Goal: Transaction & Acquisition: Subscribe to service/newsletter

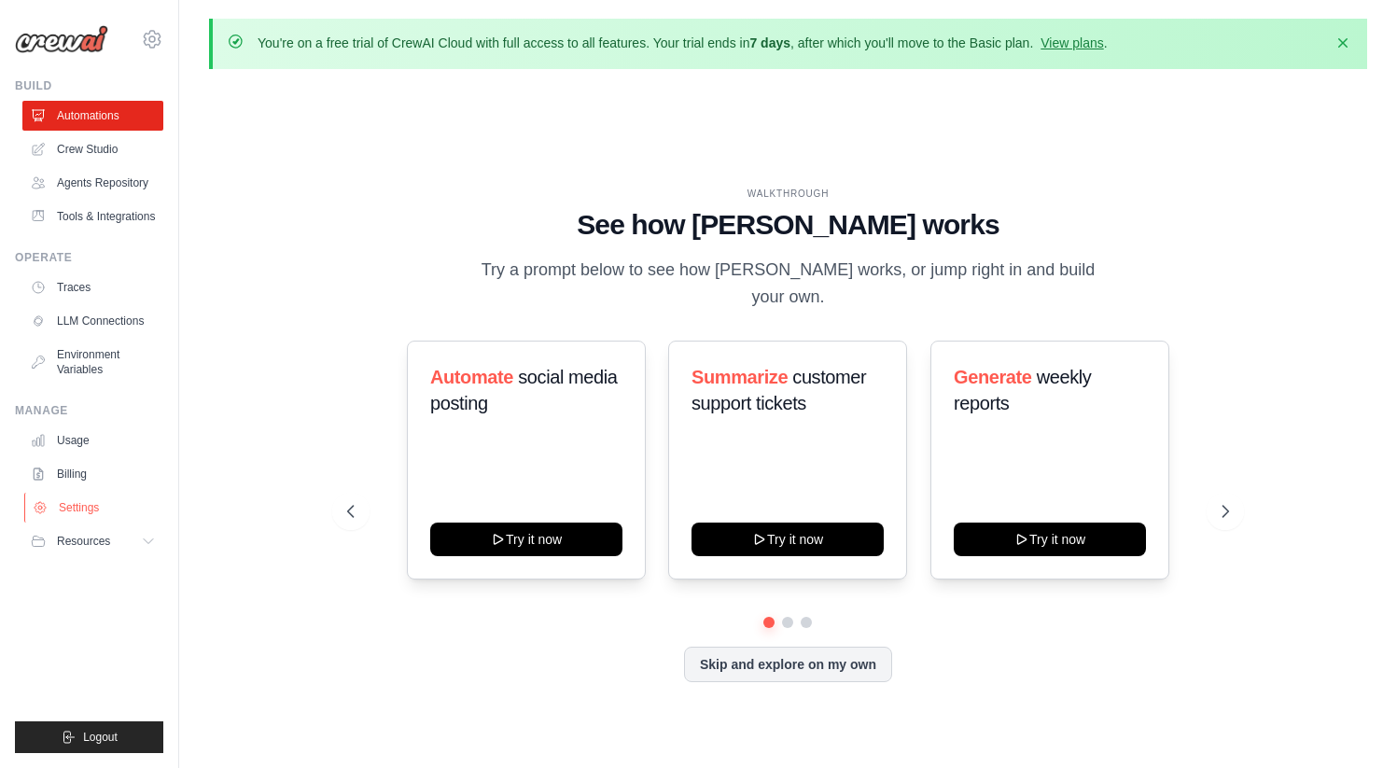
click at [79, 502] on link "Settings" at bounding box center [94, 508] width 141 height 30
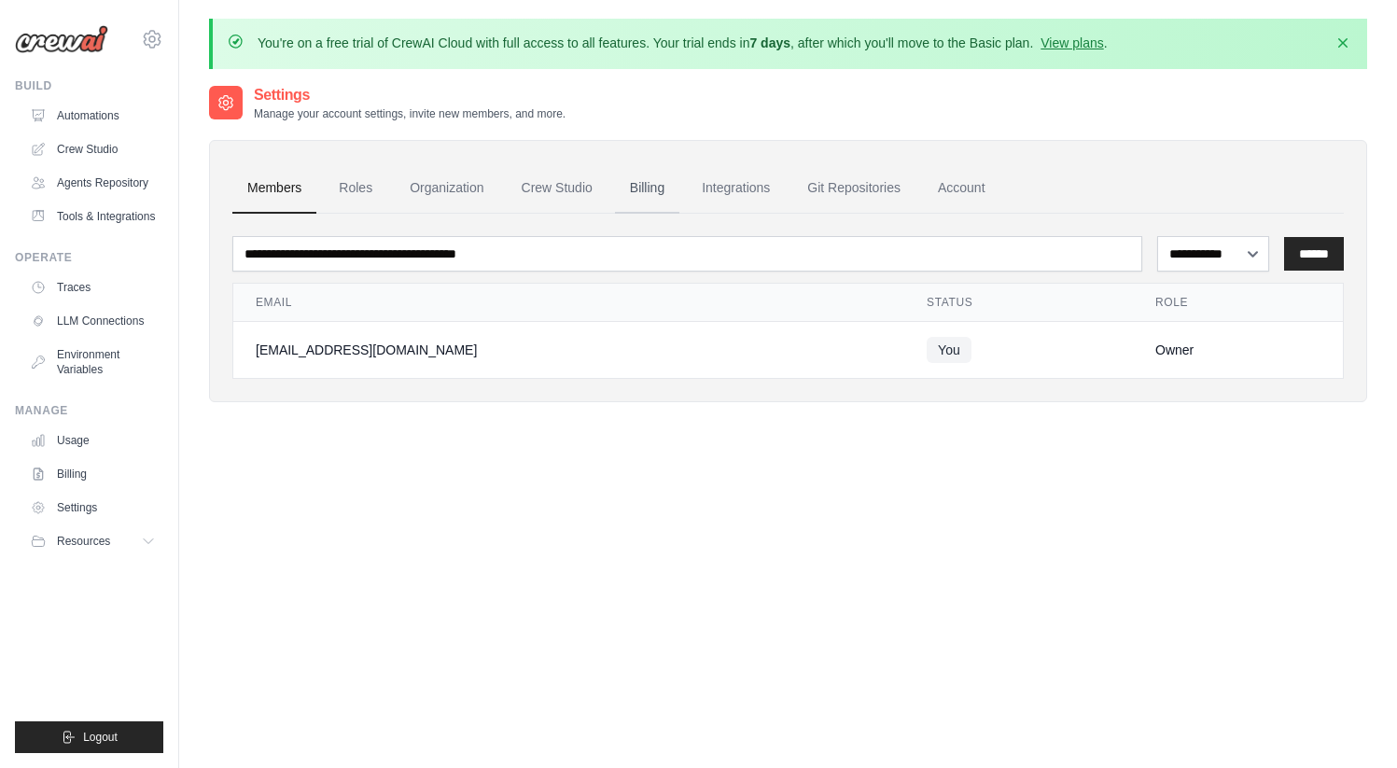
click at [652, 181] on link "Billing" at bounding box center [647, 188] width 64 height 50
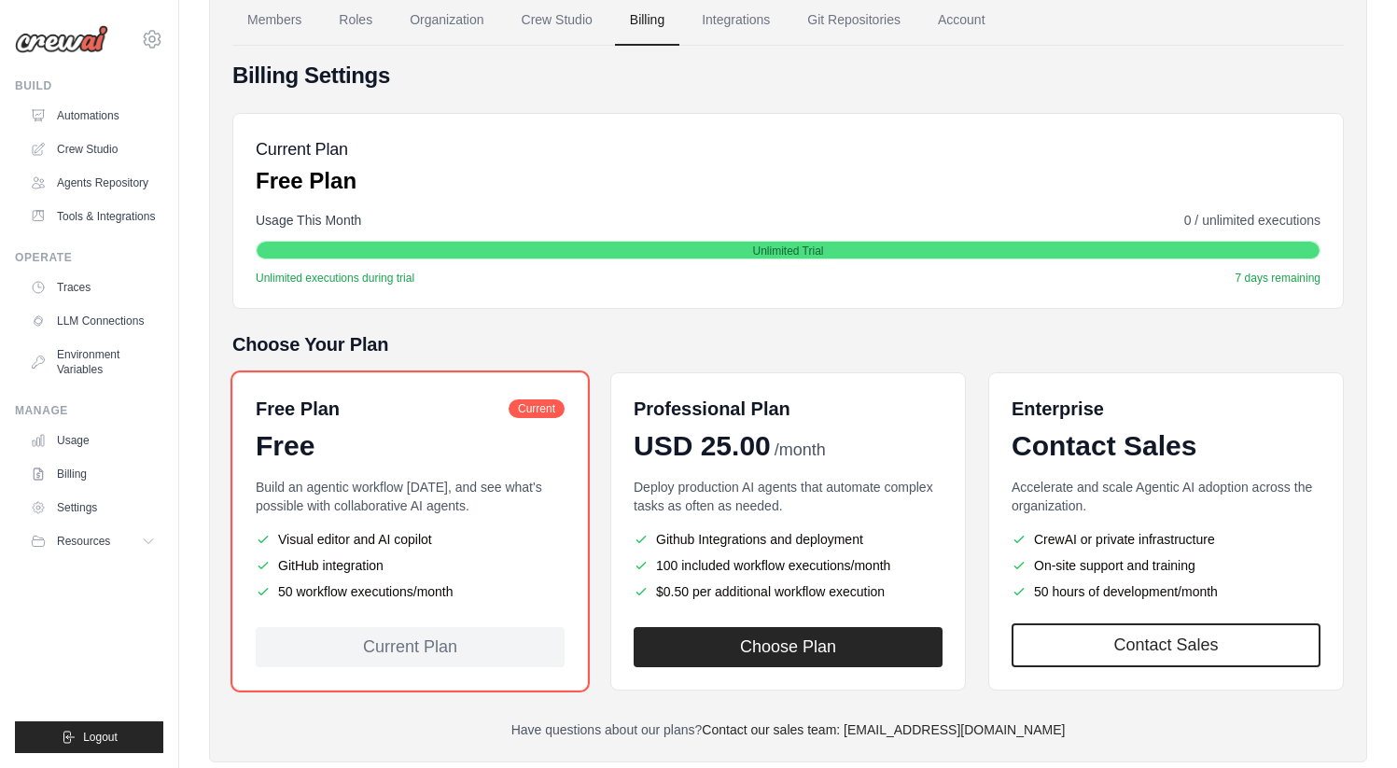
scroll to position [210, 0]
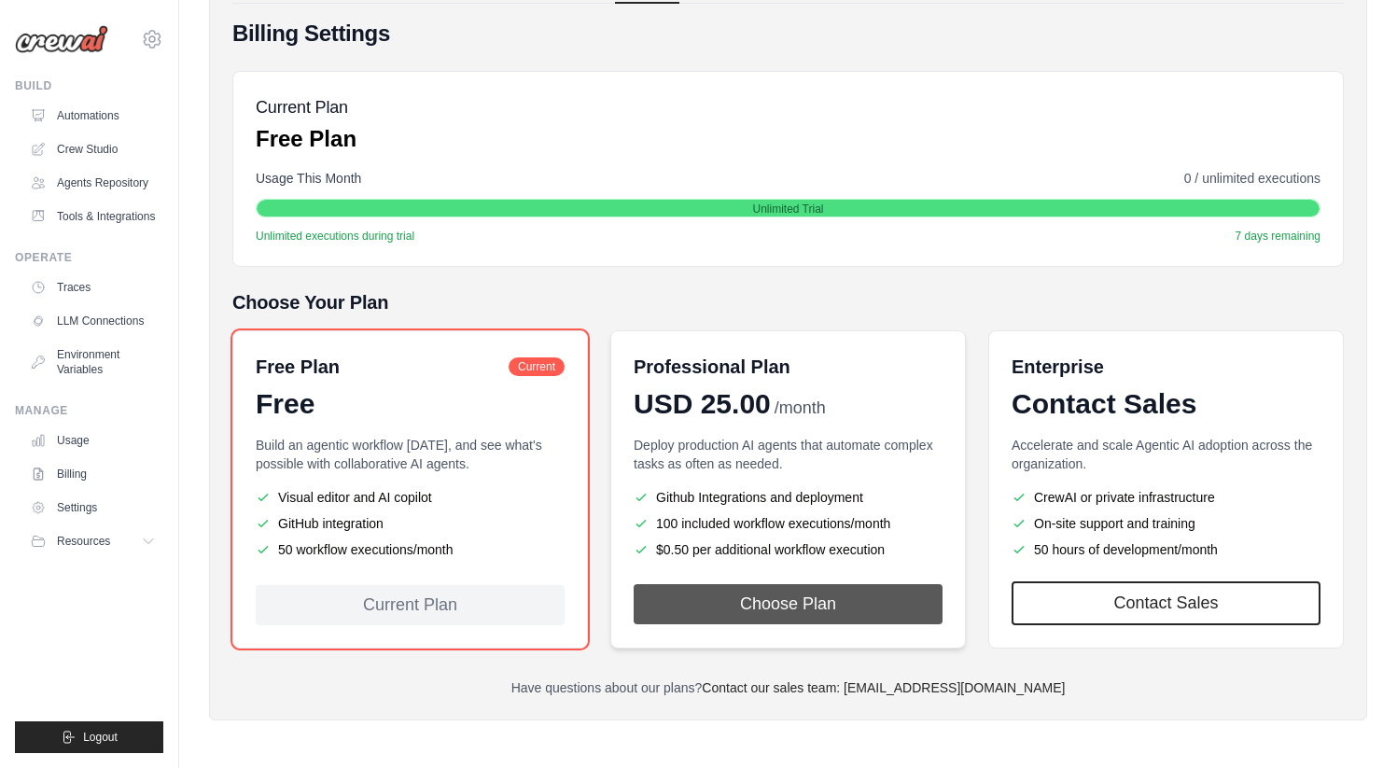
click at [751, 601] on button "Choose Plan" at bounding box center [788, 604] width 309 height 40
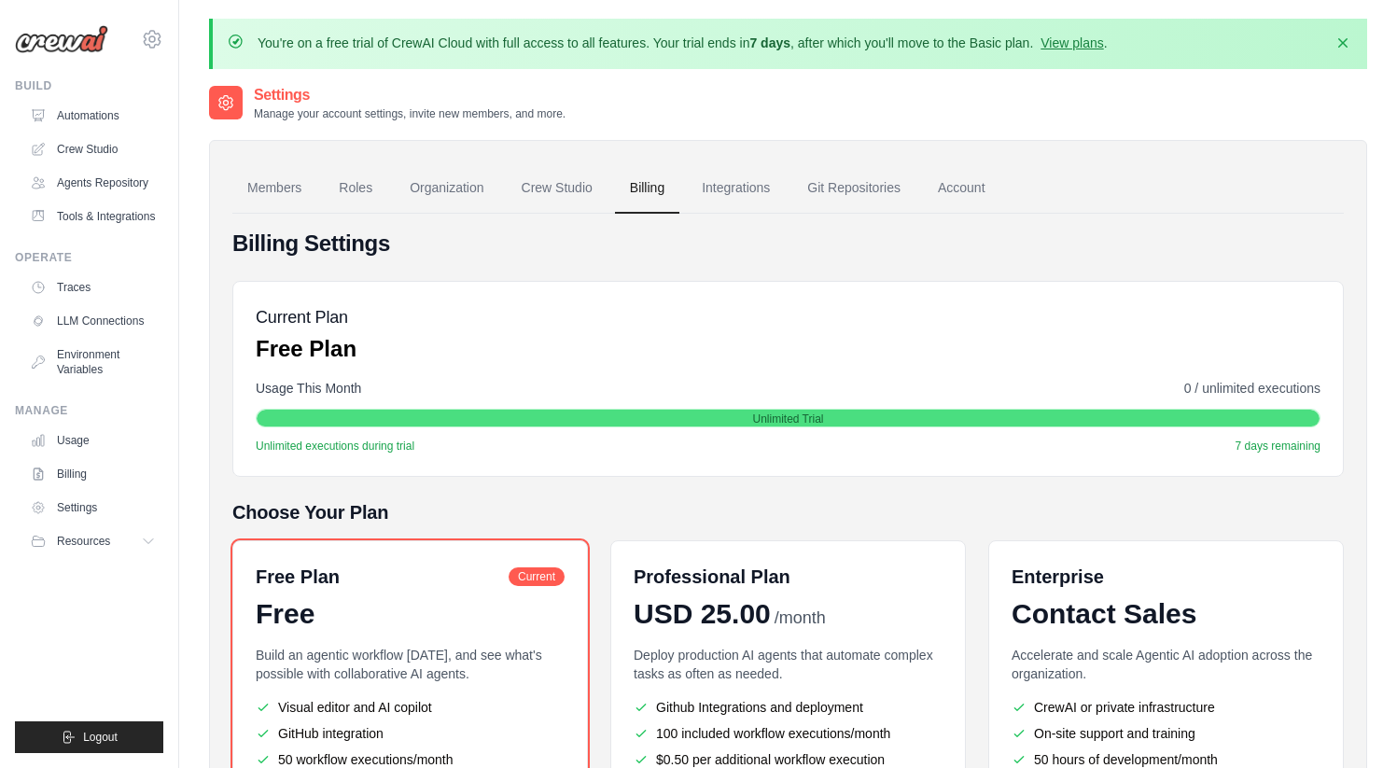
scroll to position [210, 0]
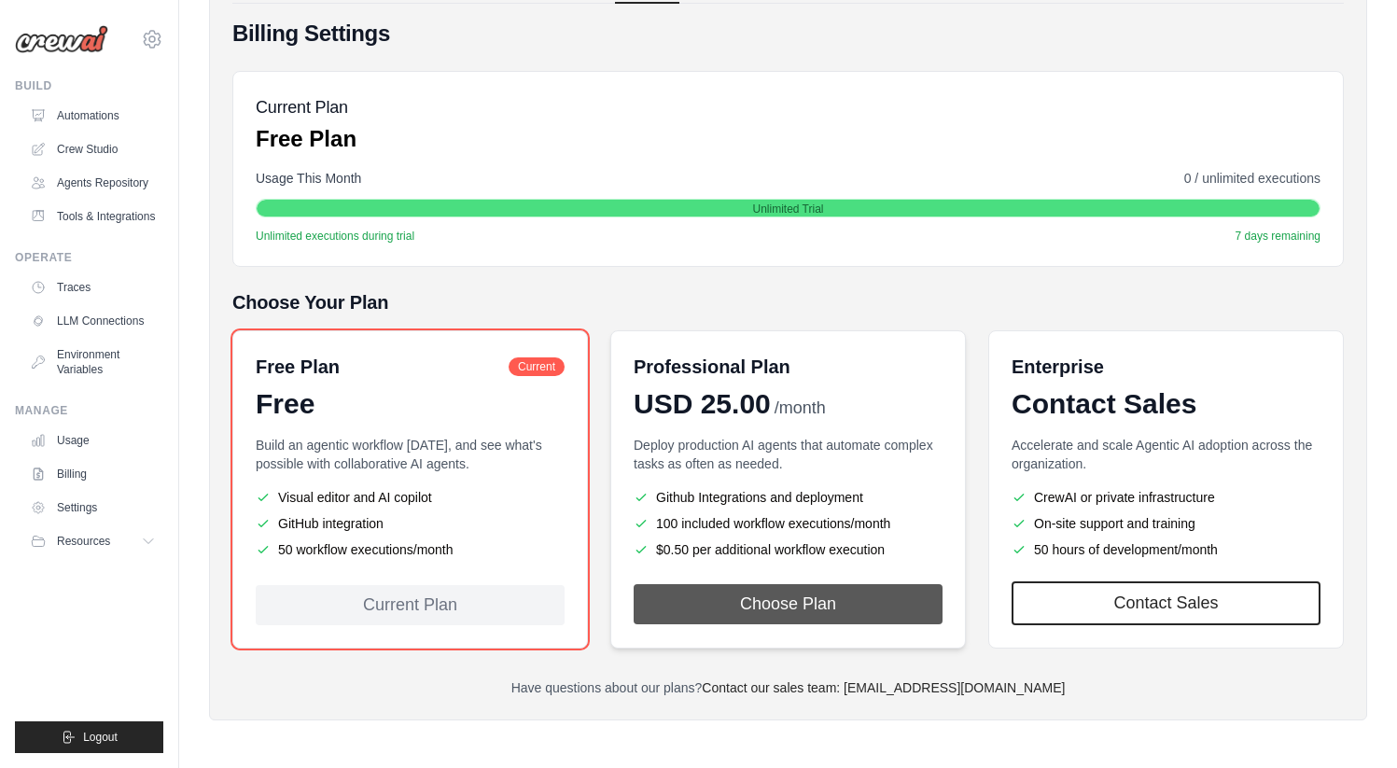
click at [749, 604] on button "Choose Plan" at bounding box center [788, 604] width 309 height 40
